Goal: Find specific page/section: Find specific page/section

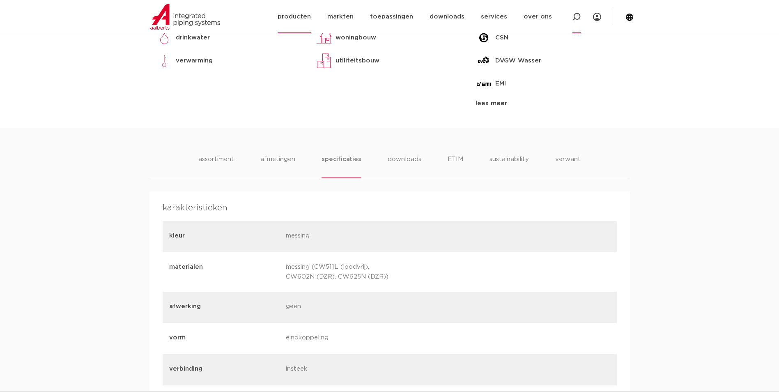
click at [571, 20] on div at bounding box center [576, 16] width 33 height 33
paste input "6671368"
type input "6671368"
click button "Zoeken" at bounding box center [0, 0] width 0 height 0
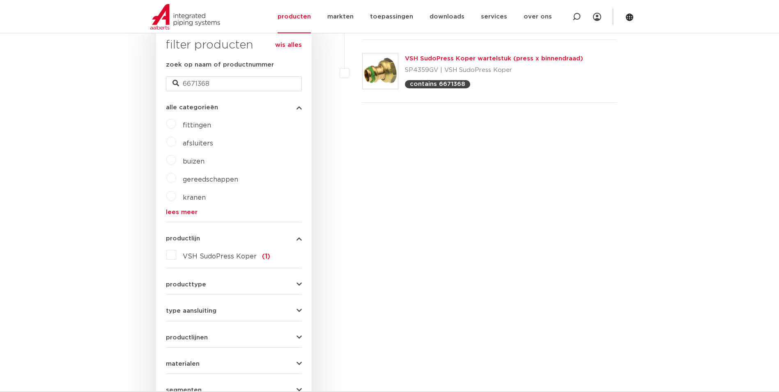
scroll to position [81, 0]
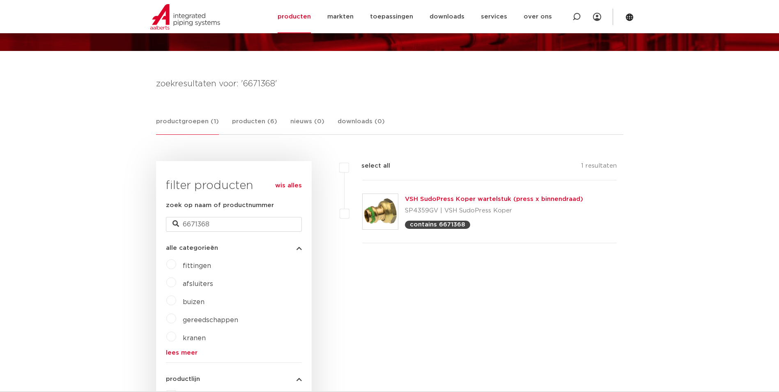
click at [463, 198] on link "VSH SudoPress Koper wartelstuk (press x binnendraad)" at bounding box center [494, 199] width 178 height 6
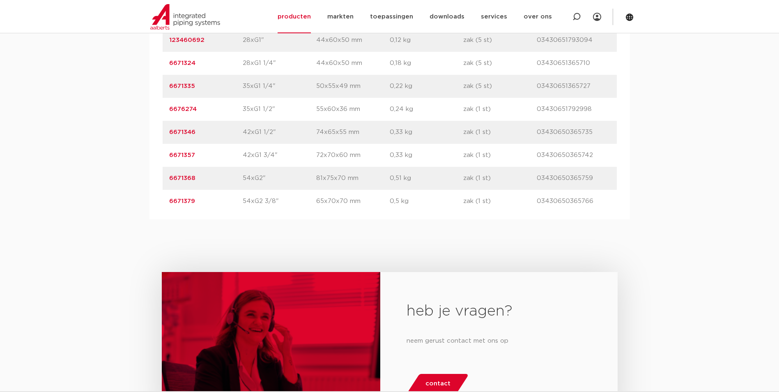
scroll to position [862, 0]
